Goal: Information Seeking & Learning: Learn about a topic

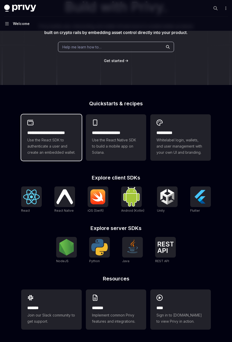
click at [70, 144] on span "Use the React SDK to authenticate a user and create an embedded wallet." at bounding box center [51, 146] width 48 height 19
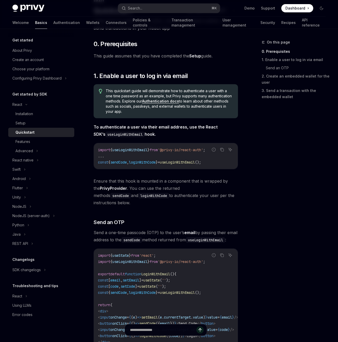
scroll to position [43, 0]
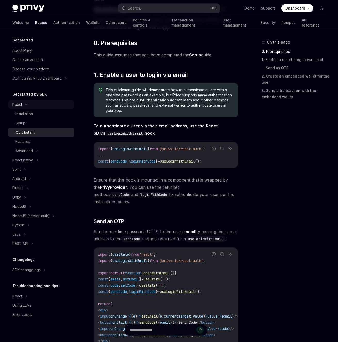
click at [19, 107] on div "React" at bounding box center [17, 105] width 10 height 6
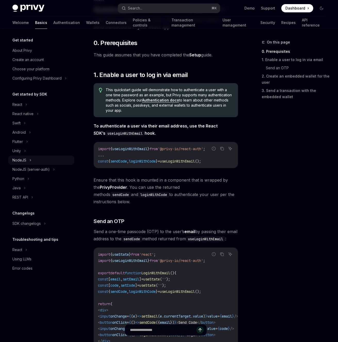
click at [29, 158] on div "NodeJS" at bounding box center [41, 160] width 66 height 9
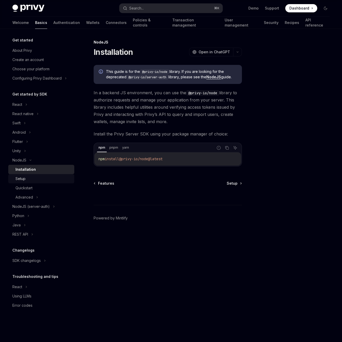
click at [35, 182] on link "Setup" at bounding box center [41, 178] width 66 height 9
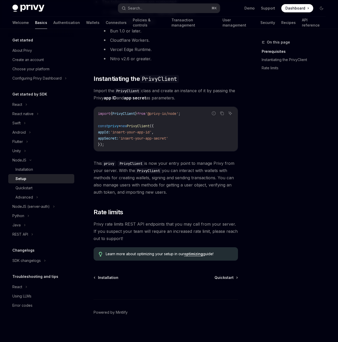
scroll to position [102, 0]
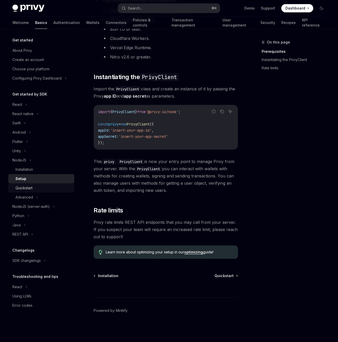
click at [30, 191] on div "Quickstart" at bounding box center [23, 188] width 17 height 6
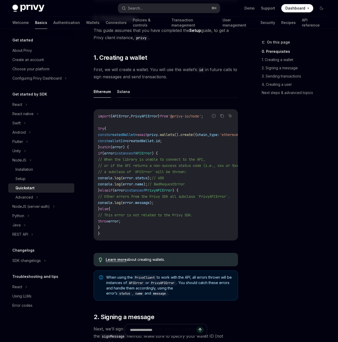
click at [121, 96] on button "Solana" at bounding box center [123, 92] width 13 height 12
click at [38, 198] on div "Advanced" at bounding box center [41, 197] width 66 height 9
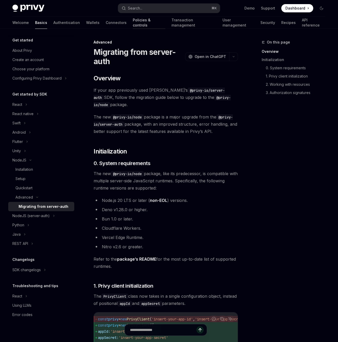
click at [133, 21] on link "Policies & controls" at bounding box center [149, 23] width 32 height 12
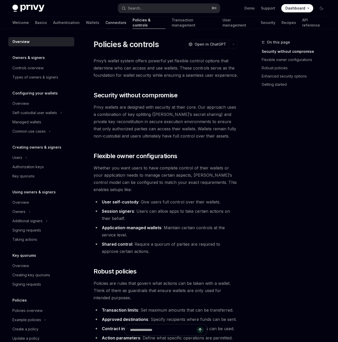
click at [105, 23] on link "Connectors" at bounding box center [115, 23] width 21 height 12
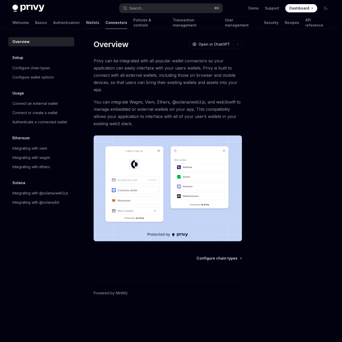
click at [86, 29] on div at bounding box center [92, 29] width 13 height 1
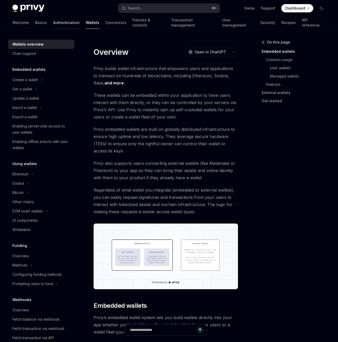
click at [53, 28] on link "Authentication" at bounding box center [66, 23] width 27 height 12
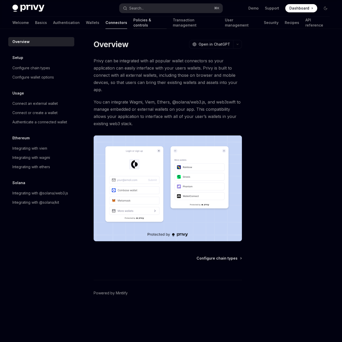
click at [133, 23] on link "Policies & controls" at bounding box center [149, 23] width 33 height 12
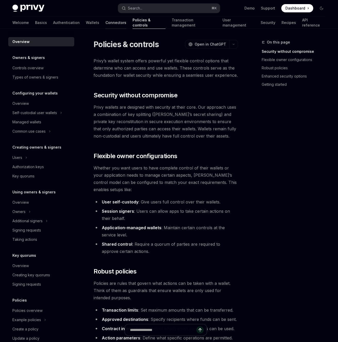
click at [105, 25] on link "Connectors" at bounding box center [115, 23] width 21 height 12
type textarea "*"
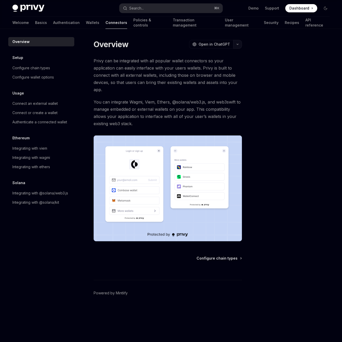
click at [232, 44] on icon "button" at bounding box center [237, 44] width 6 height 2
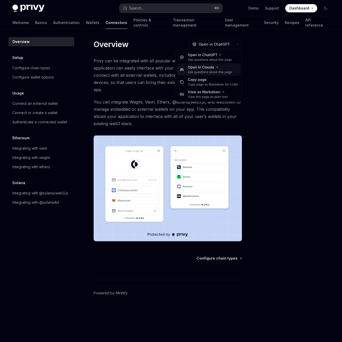
click at [222, 66] on div "Open in Claude" at bounding box center [210, 67] width 44 height 5
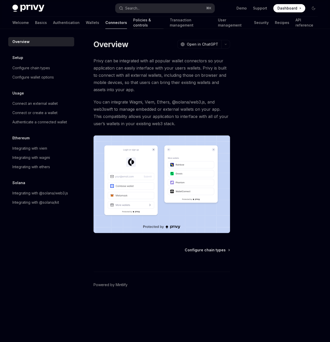
click at [133, 22] on link "Policies & controls" at bounding box center [148, 23] width 30 height 12
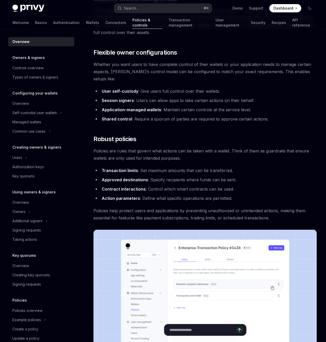
scroll to position [28, 0]
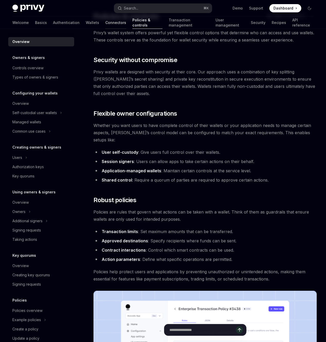
click at [105, 21] on link "Connectors" at bounding box center [115, 23] width 21 height 12
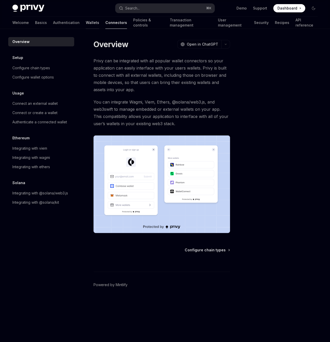
click at [86, 21] on link "Wallets" at bounding box center [92, 23] width 13 height 12
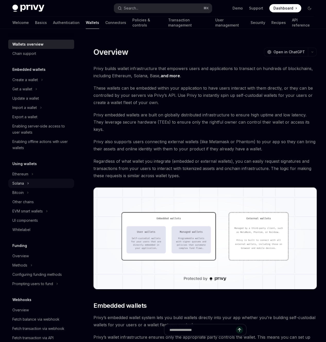
click at [18, 182] on div "Solana" at bounding box center [18, 184] width 12 height 6
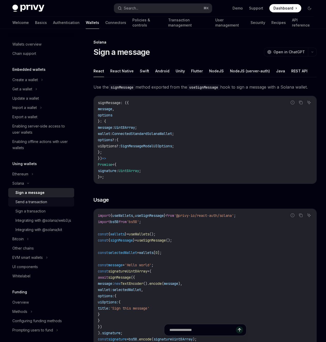
click at [33, 206] on link "Send a transaction" at bounding box center [41, 202] width 66 height 9
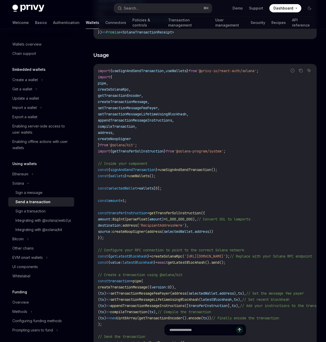
scroll to position [373, 0]
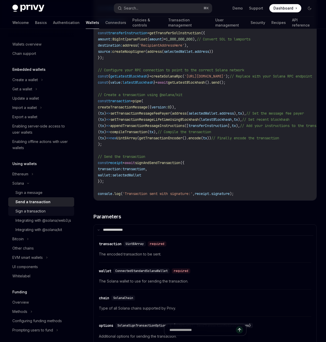
click at [32, 211] on div "Sign a transaction" at bounding box center [30, 211] width 30 height 6
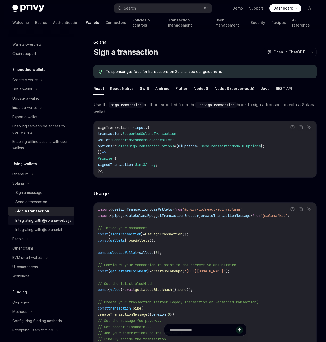
click at [32, 223] on div "Integrating with @solana/web3.js" at bounding box center [43, 221] width 56 height 6
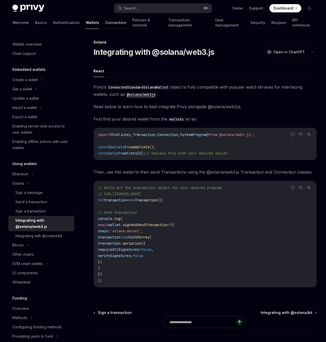
click at [105, 21] on link "Connectors" at bounding box center [115, 23] width 21 height 12
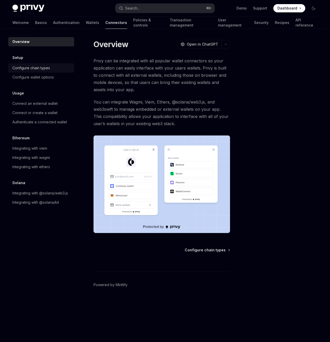
click at [42, 67] on div "Configure chain types" at bounding box center [31, 68] width 38 height 6
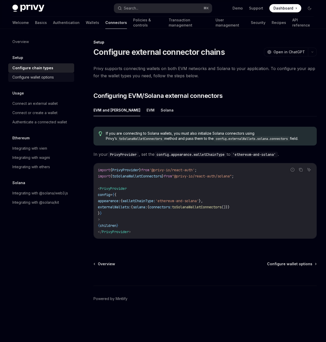
click at [42, 74] on div "Configure wallet options" at bounding box center [33, 77] width 42 height 6
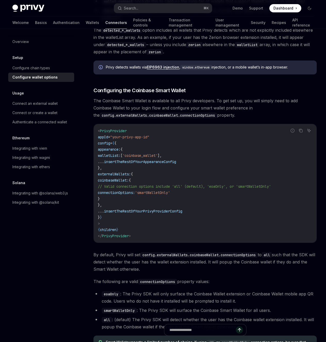
scroll to position [509, 0]
click at [43, 102] on div "Connect an external wallet" at bounding box center [34, 104] width 45 height 6
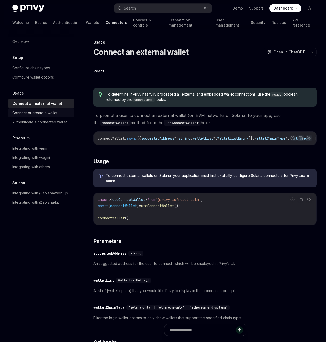
click at [38, 117] on link "Connect or create a wallet" at bounding box center [41, 112] width 66 height 9
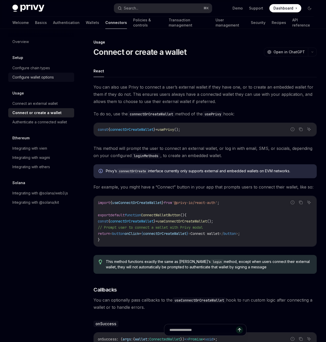
click at [25, 74] on link "Configure wallet options" at bounding box center [41, 77] width 66 height 9
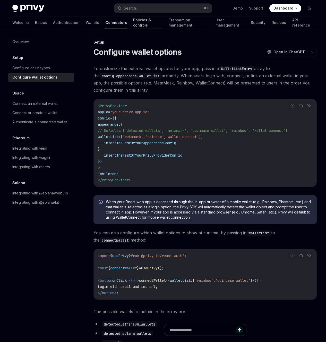
click at [133, 23] on link "Policies & controls" at bounding box center [147, 23] width 29 height 12
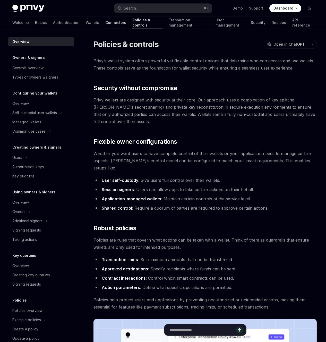
click at [105, 25] on link "Connectors" at bounding box center [115, 23] width 21 height 12
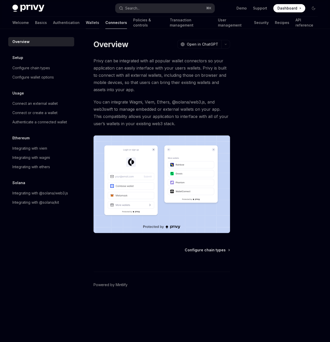
click at [86, 24] on link "Wallets" at bounding box center [92, 23] width 13 height 12
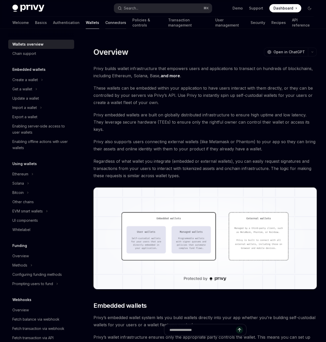
click at [105, 23] on link "Connectors" at bounding box center [115, 23] width 21 height 12
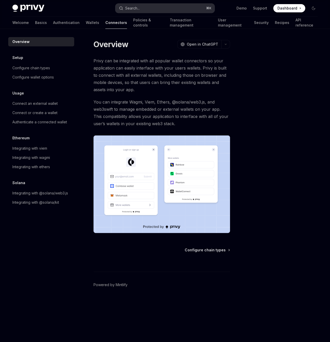
click at [178, 10] on button "Search... ⌘ K" at bounding box center [165, 8] width 99 height 9
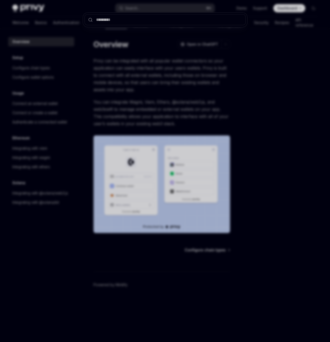
click at [228, 62] on div at bounding box center [165, 171] width 330 height 342
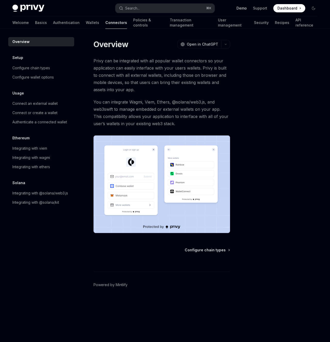
click at [232, 8] on link "Demo" at bounding box center [242, 8] width 10 height 5
type textarea "*"
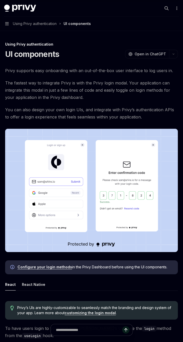
type textarea "*"
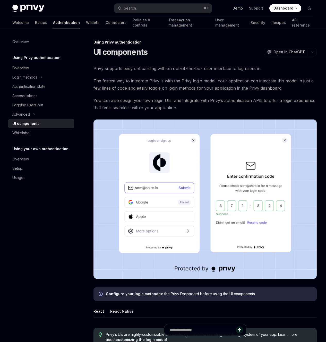
click at [183, 9] on link "Demo" at bounding box center [238, 8] width 10 height 5
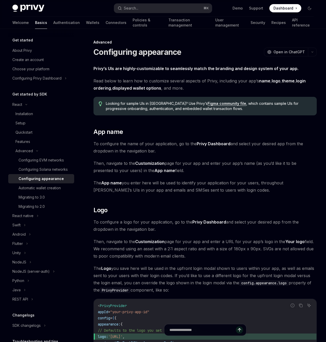
type textarea "*"
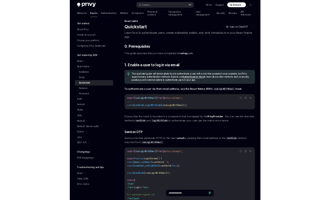
scroll to position [3, 0]
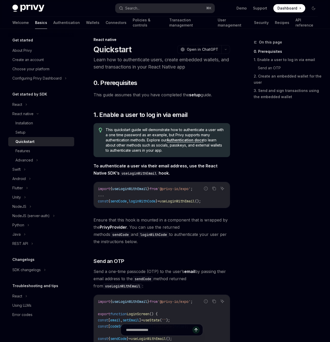
type textarea "*"
